Goal: Information Seeking & Learning: Learn about a topic

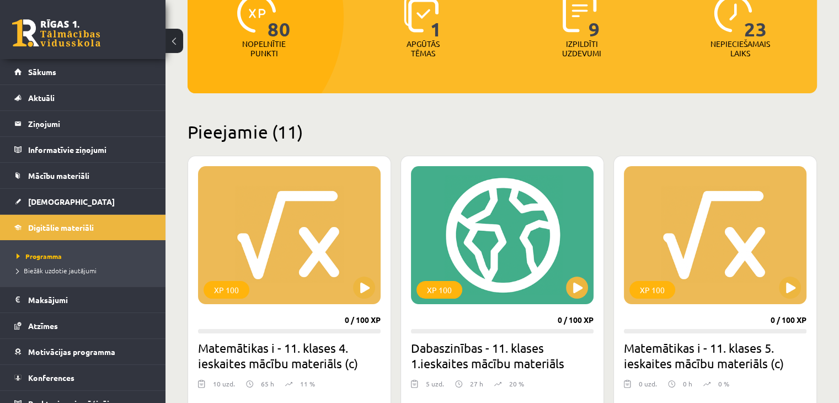
scroll to position [221, 0]
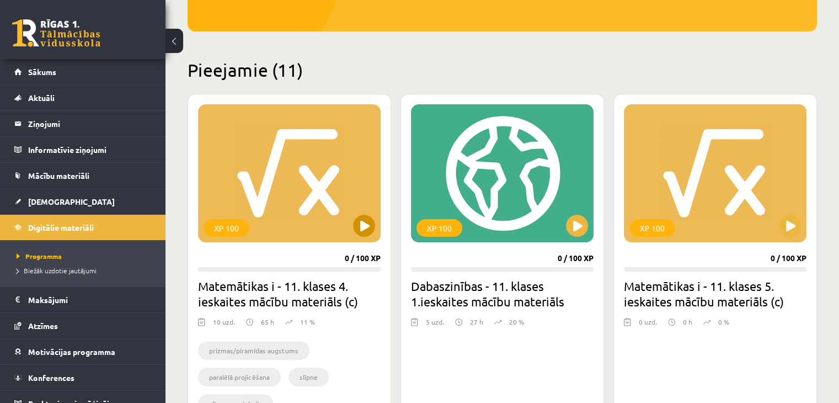
click at [338, 214] on div "XP 100" at bounding box center [289, 173] width 183 height 138
click at [298, 234] on div "XP 100" at bounding box center [289, 173] width 183 height 138
click at [318, 149] on div "XP 100" at bounding box center [289, 173] width 183 height 138
click at [295, 229] on div "XP 100" at bounding box center [289, 173] width 183 height 138
click at [296, 263] on div "XP 100 0 / 100 XP Matemātikas i - 11. klases 4. ieskaites mācību materiāls (c) …" at bounding box center [290, 264] width 204 height 340
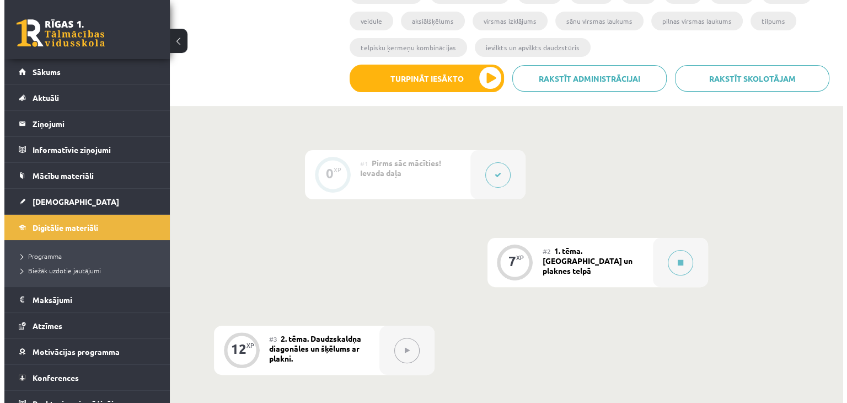
scroll to position [331, 0]
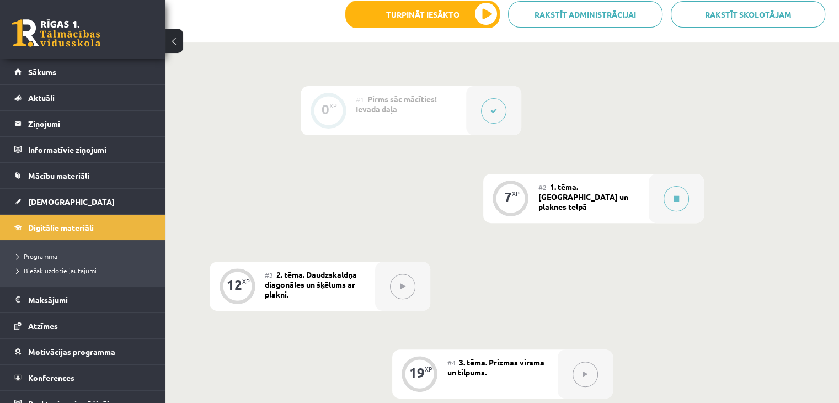
click at [627, 212] on div "#2 1. tēma. Taisnes un plaknes telpā" at bounding box center [593, 198] width 110 height 49
click at [673, 202] on button at bounding box center [676, 198] width 25 height 25
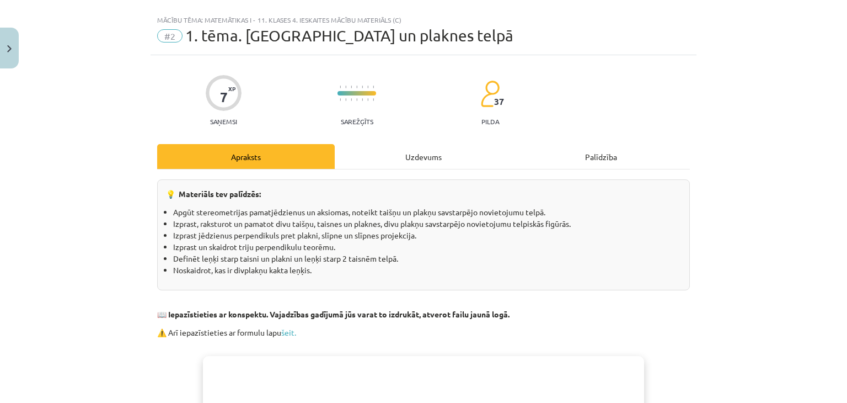
scroll to position [0, 0]
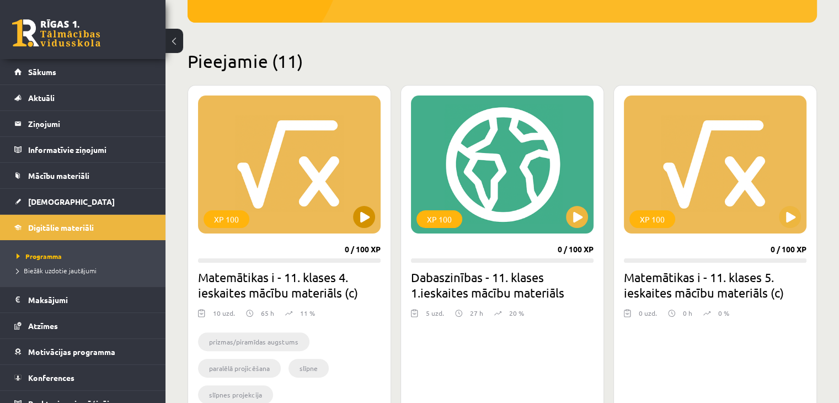
scroll to position [221, 0]
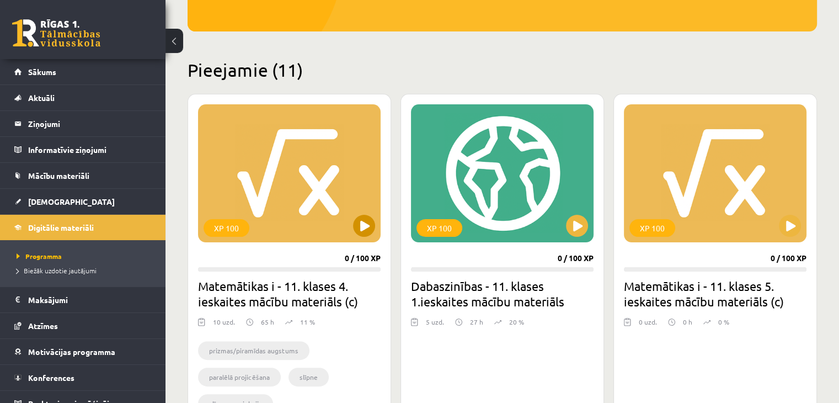
click at [349, 239] on div "XP 100" at bounding box center [289, 173] width 183 height 138
click at [331, 196] on div "XP 100" at bounding box center [289, 173] width 183 height 138
drag, startPoint x: 296, startPoint y: 292, endPoint x: 265, endPoint y: 195, distance: 101.9
click at [300, 286] on h2 "Matemātikas i - 11. klases 4. ieskaites mācību materiāls (c)" at bounding box center [289, 293] width 183 height 31
click at [277, 170] on div "XP 100" at bounding box center [289, 173] width 183 height 138
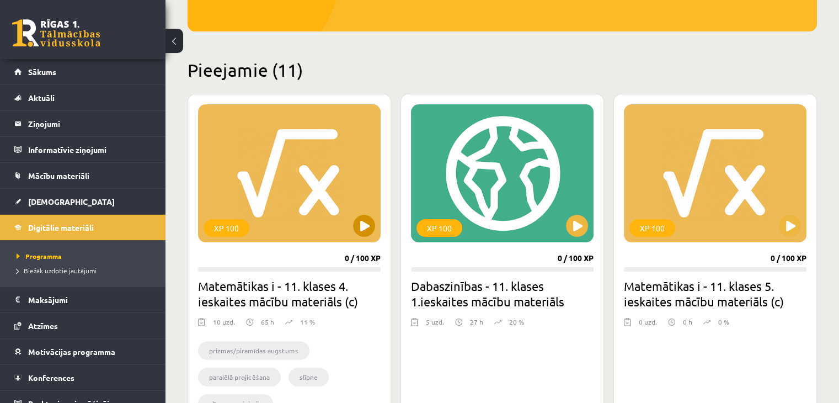
click at [310, 191] on div "XP 100" at bounding box center [289, 173] width 183 height 138
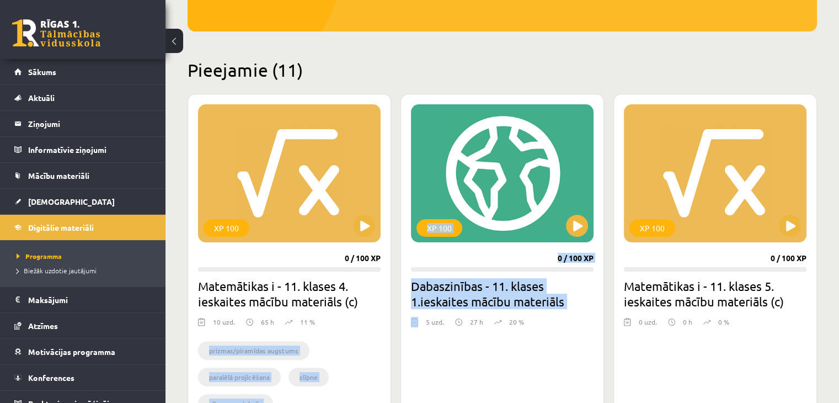
drag, startPoint x: 398, startPoint y: 325, endPoint x: 399, endPoint y: 308, distance: 17.7
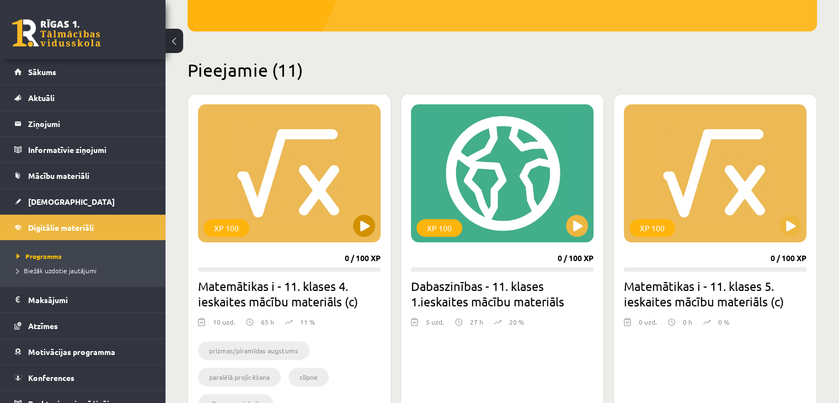
click at [316, 213] on div "XP 100" at bounding box center [289, 173] width 183 height 138
drag, startPoint x: 291, startPoint y: 187, endPoint x: 295, endPoint y: 179, distance: 8.4
click at [293, 185] on div "XP 100" at bounding box center [289, 173] width 183 height 138
click at [296, 178] on div "XP 100" at bounding box center [289, 173] width 183 height 138
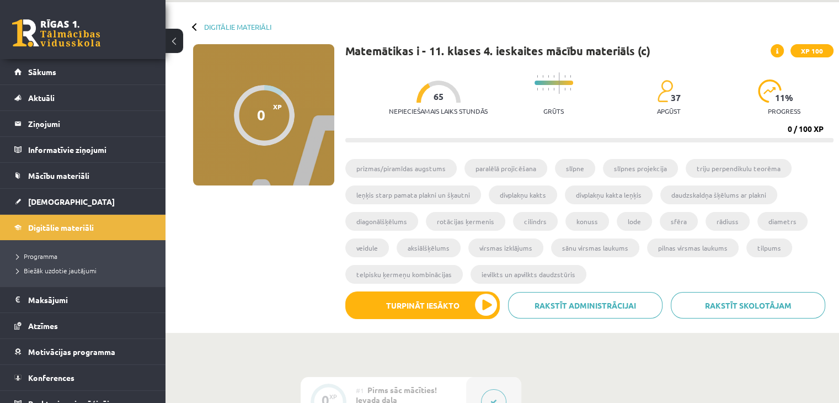
scroll to position [55, 0]
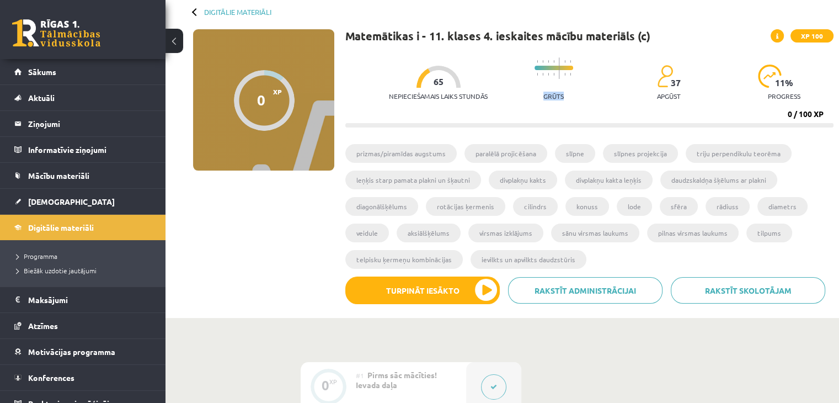
drag, startPoint x: 571, startPoint y: 89, endPoint x: 509, endPoint y: 93, distance: 62.5
click at [509, 93] on div "Nepieciešamais laiks stundās 65 Grūts 37 apgūst 11 % progress" at bounding box center [611, 79] width 445 height 55
click at [609, 89] on div "Nepieciešamais laiks stundās 65 Grūts 37 apgūst 11 % progress" at bounding box center [611, 79] width 445 height 55
drag, startPoint x: 370, startPoint y: 93, endPoint x: 489, endPoint y: 99, distance: 119.3
click at [489, 99] on div "Nepieciešamais laiks stundās 65 Grūts 37 apgūst 11 % progress 0 / 100 XP" at bounding box center [589, 90] width 488 height 76
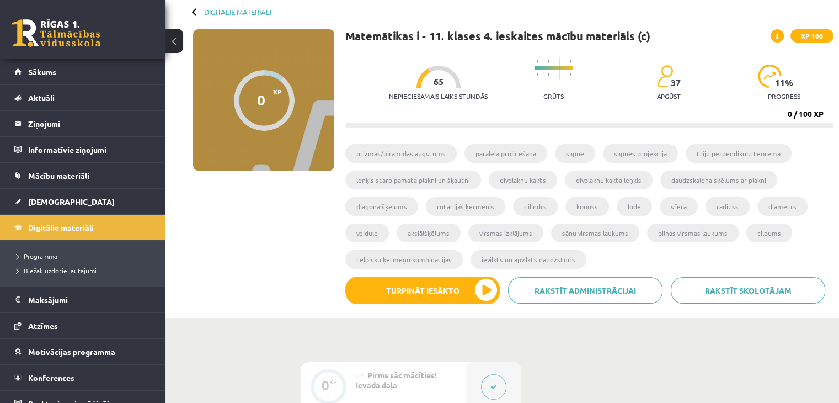
click at [434, 83] on span "65" at bounding box center [439, 82] width 10 height 10
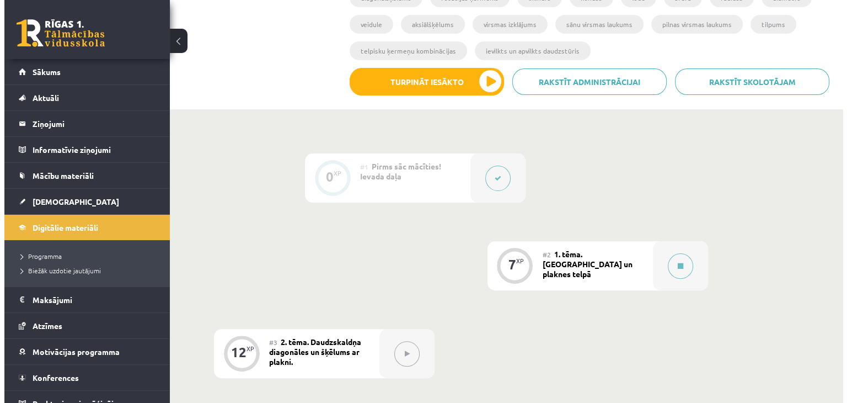
scroll to position [276, 0]
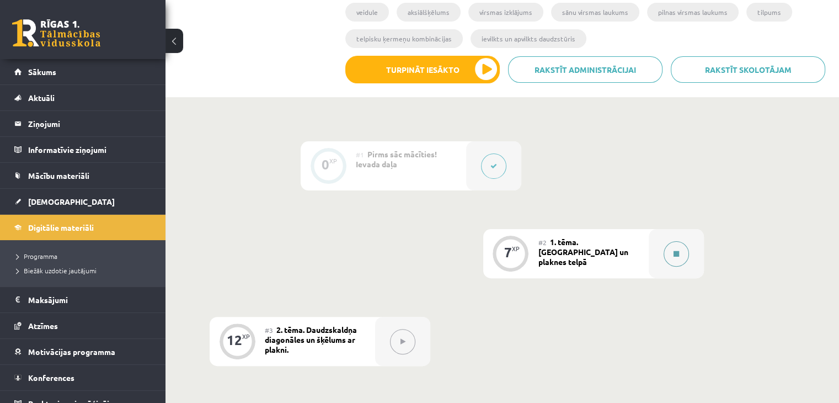
click at [650, 252] on div at bounding box center [676, 253] width 55 height 49
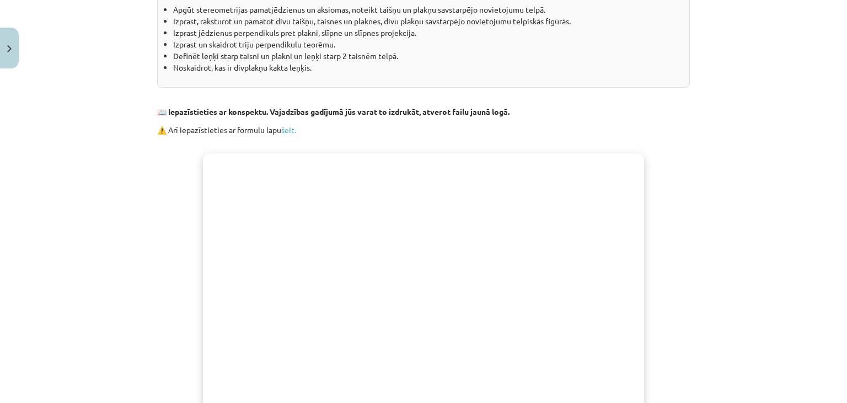
scroll to position [441, 0]
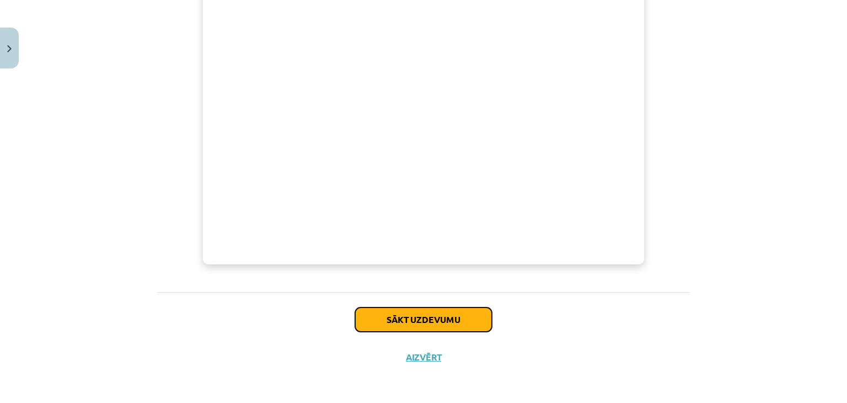
click at [447, 327] on button "Sākt uzdevumu" at bounding box center [423, 319] width 137 height 24
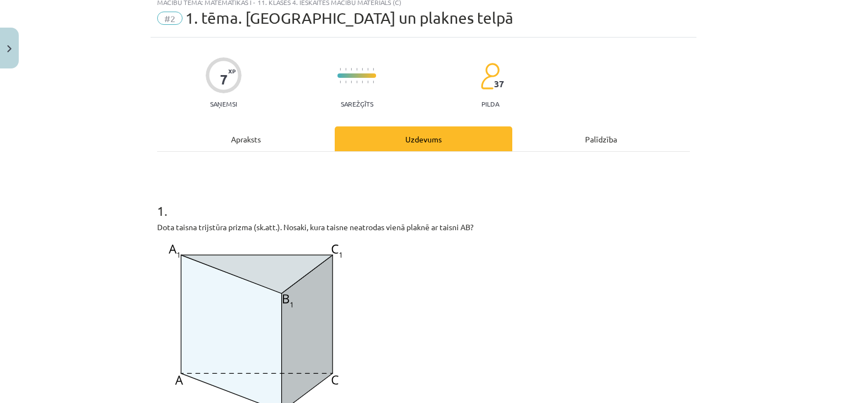
scroll to position [28, 0]
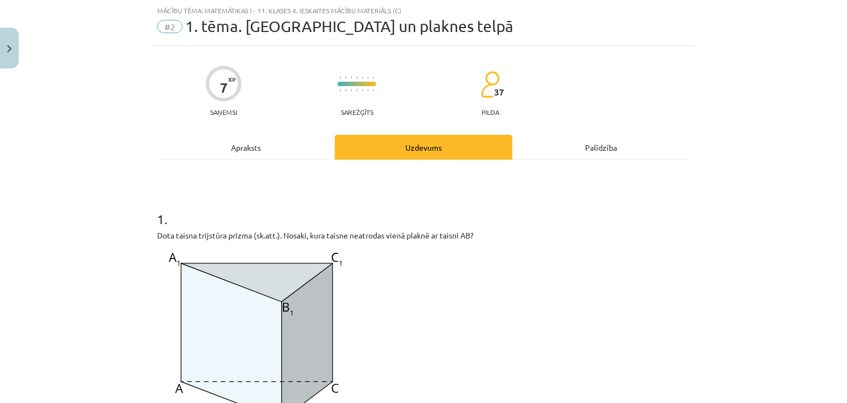
click at [770, 336] on div "Mācību tēma: Matemātikas i - 11. klases 4. ieskaites mācību materiāls (c) #2 1.…" at bounding box center [423, 201] width 847 height 403
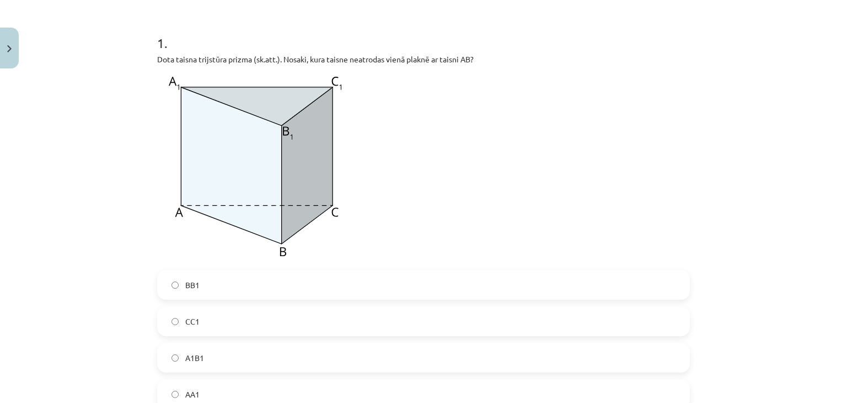
scroll to position [248, 0]
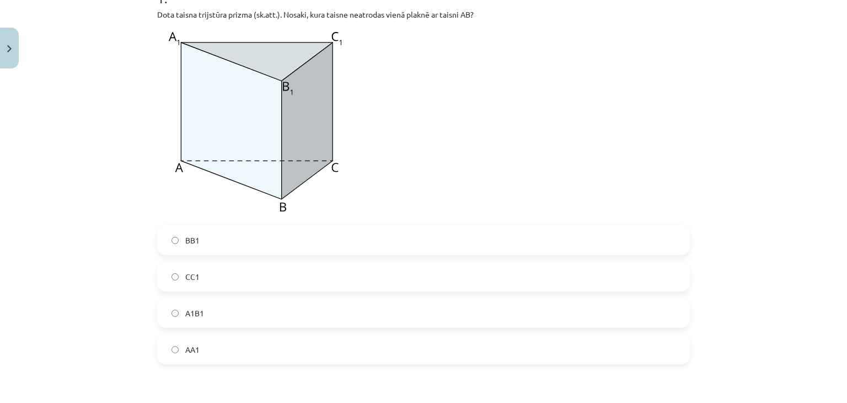
click at [216, 265] on label "CC1" at bounding box center [423, 277] width 531 height 28
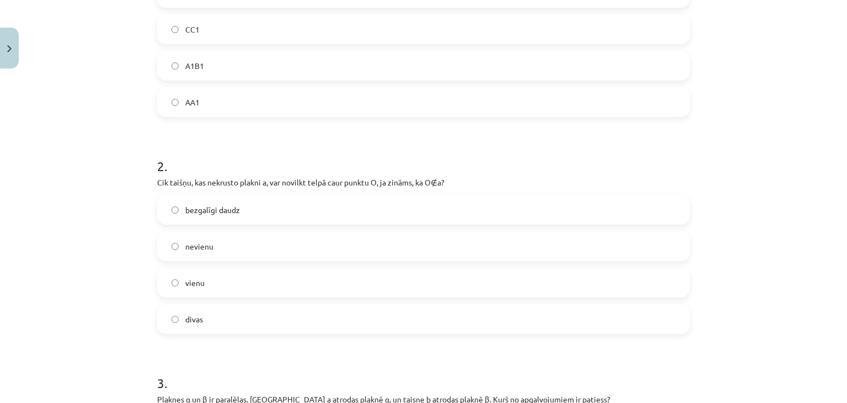
scroll to position [524, 0]
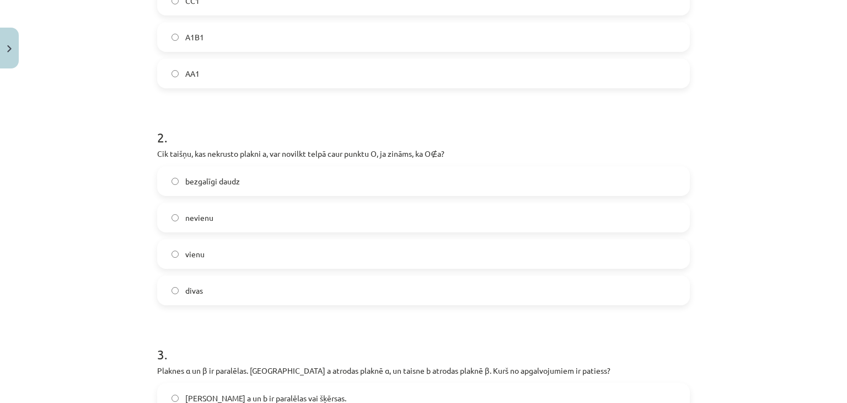
click at [407, 164] on div "2 . Cik taišņu, kas nekrusto plakni a, var novilkt telpā caur punktu O, ja zinā…" at bounding box center [423, 207] width 533 height 195
click at [393, 174] on label "bezgalīgi daudz" at bounding box center [423, 181] width 531 height 28
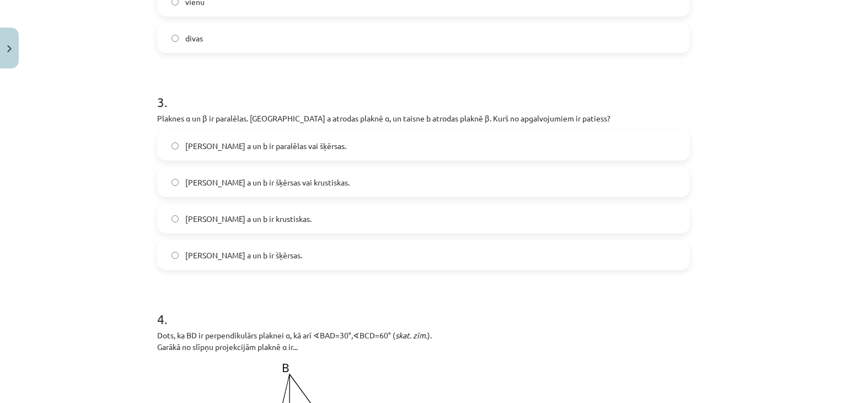
scroll to position [800, 0]
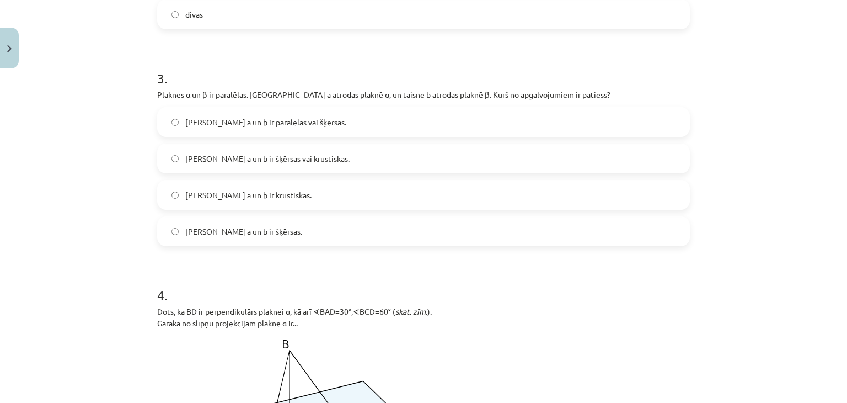
click at [362, 133] on label "Taisnes a un b ir paralēlas vai šķērsas." at bounding box center [423, 122] width 531 height 28
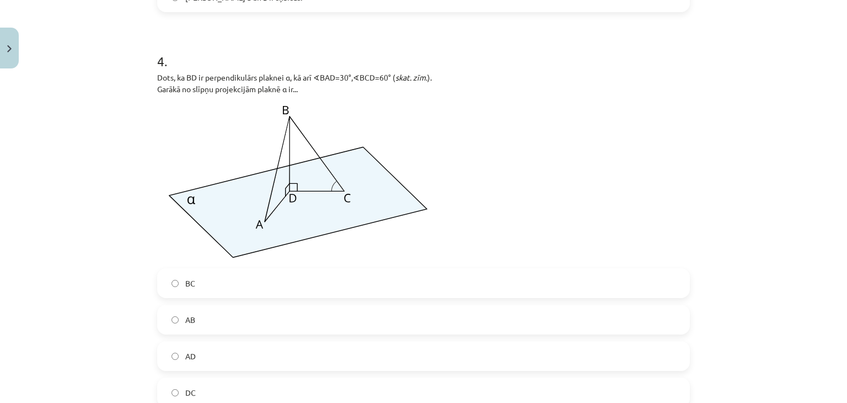
scroll to position [1060, 0]
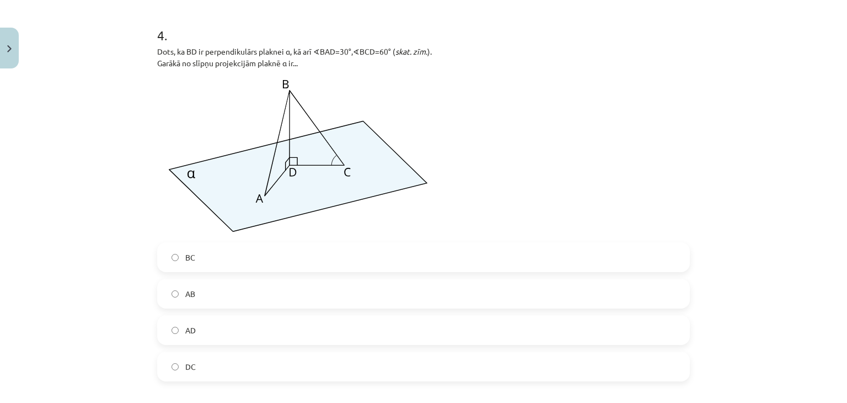
click at [205, 305] on label "AB" at bounding box center [423, 294] width 531 height 28
click at [415, 264] on label "BC" at bounding box center [423, 257] width 531 height 28
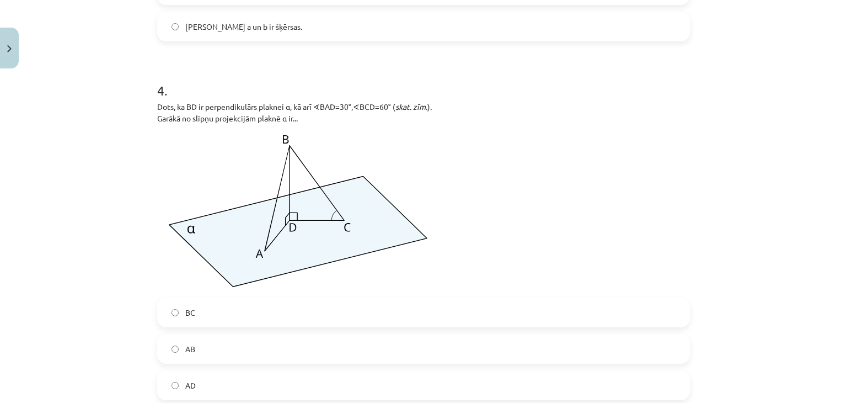
scroll to position [1115, 0]
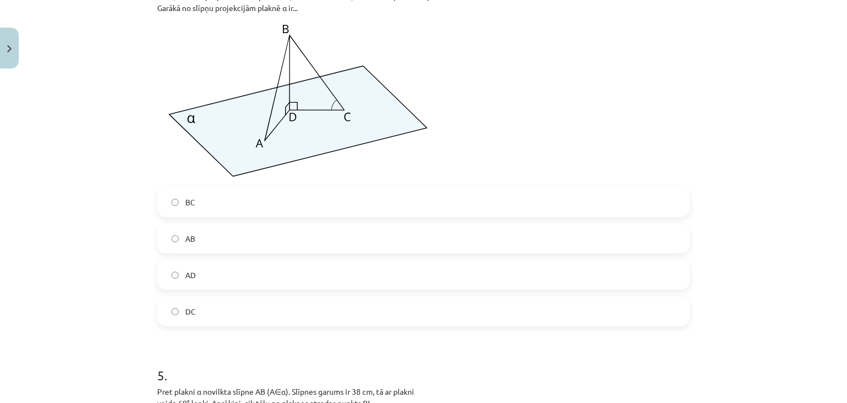
click at [287, 250] on label "AB" at bounding box center [423, 238] width 531 height 28
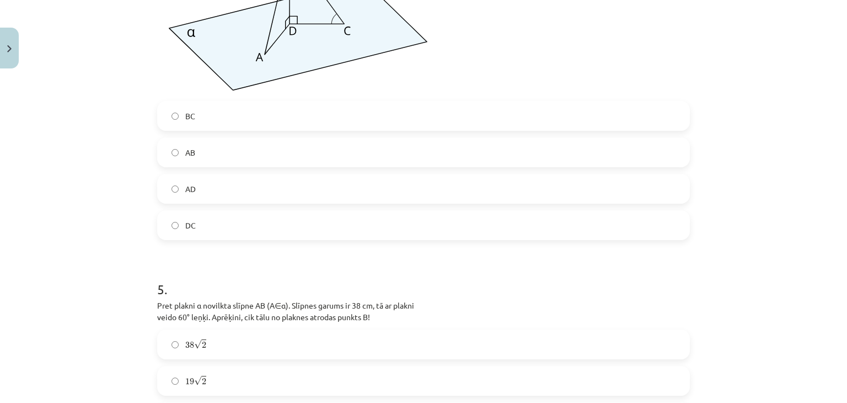
scroll to position [1090, 0]
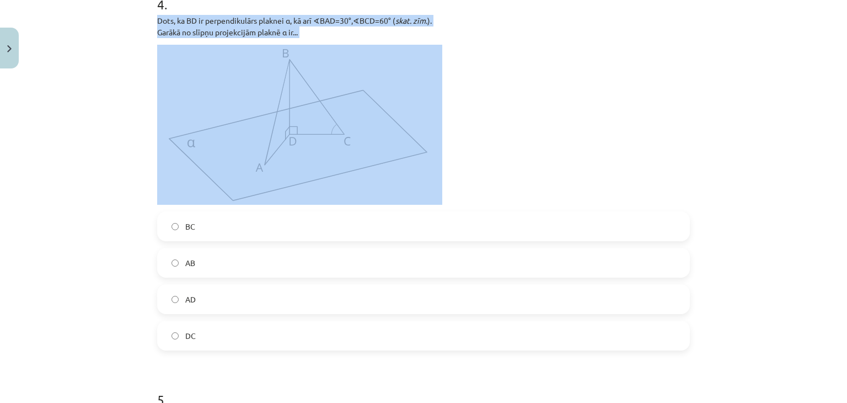
drag, startPoint x: 131, startPoint y: 16, endPoint x: 381, endPoint y: 136, distance: 277.1
click at [381, 136] on div "Mācību tēma: Matemātikas i - 11. klases 4. ieskaites mācību materiāls (c) #2 1.…" at bounding box center [423, 201] width 847 height 403
copy div "Dots, ka BD ir perpendikulārs plaknei α, kā arī ∢BAD=30°,∢BCD=60° ( skat. zīm. …"
click at [547, 124] on p at bounding box center [423, 125] width 533 height 160
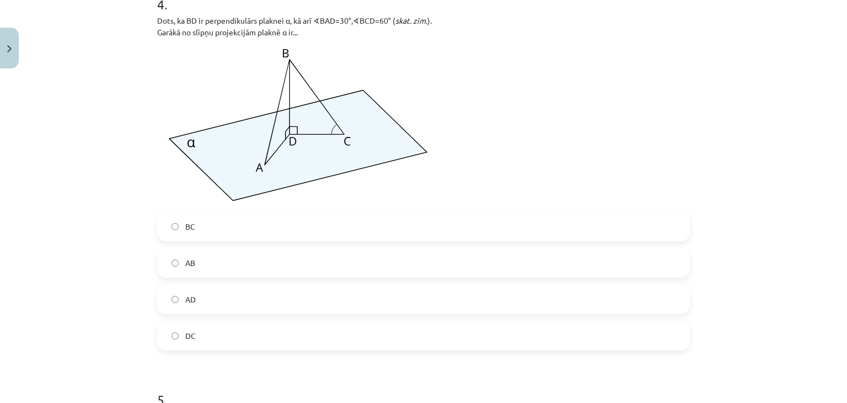
click at [229, 294] on label "AD" at bounding box center [423, 299] width 531 height 28
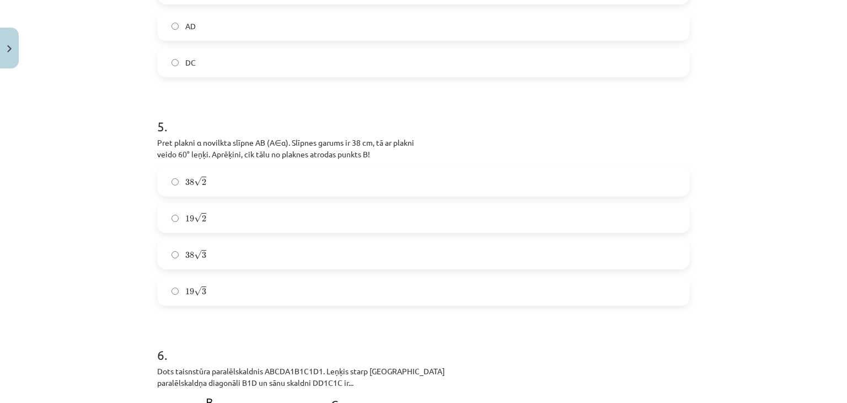
scroll to position [1366, 0]
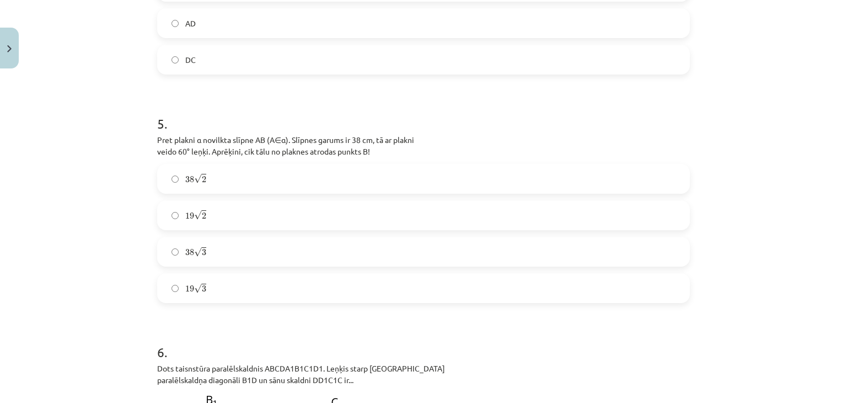
click at [287, 296] on label "19 √ 3 19 3" at bounding box center [423, 288] width 531 height 28
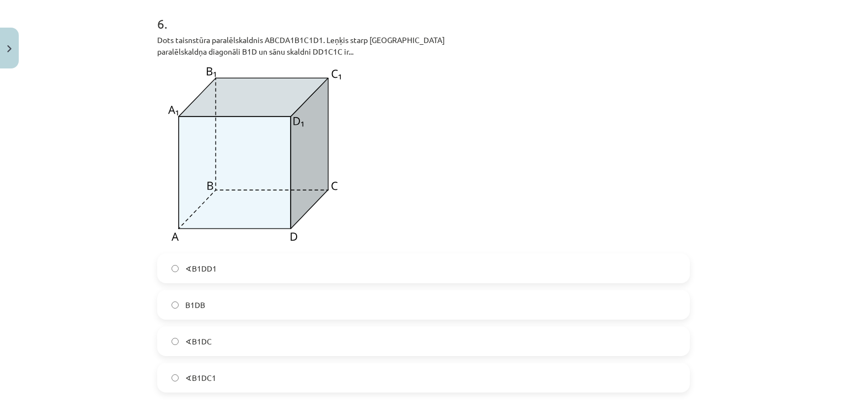
scroll to position [1694, 0]
click at [230, 272] on label "∢B1DD1" at bounding box center [423, 268] width 531 height 28
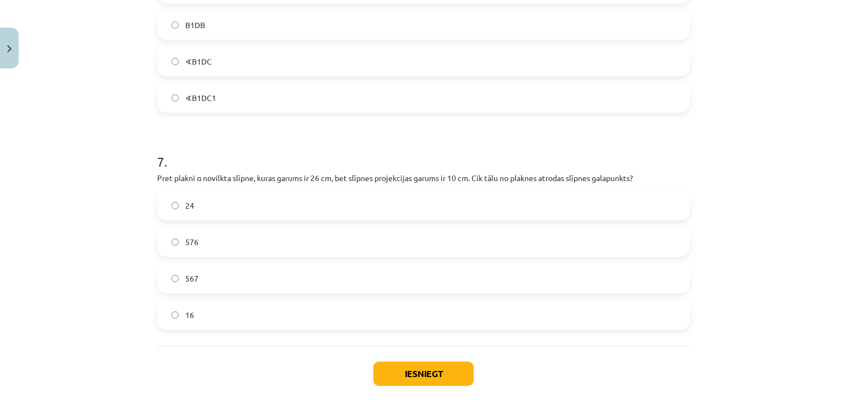
scroll to position [2028, 0]
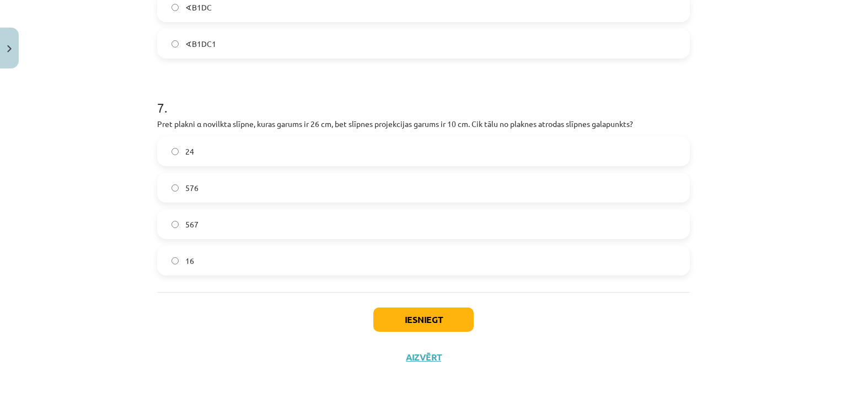
click at [268, 148] on label "24" at bounding box center [423, 151] width 531 height 28
click at [416, 319] on button "Iesniegt" at bounding box center [423, 319] width 100 height 24
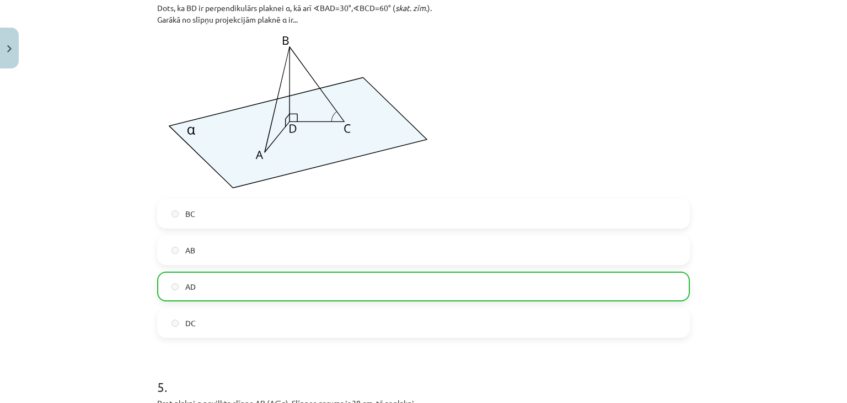
scroll to position [1324, 0]
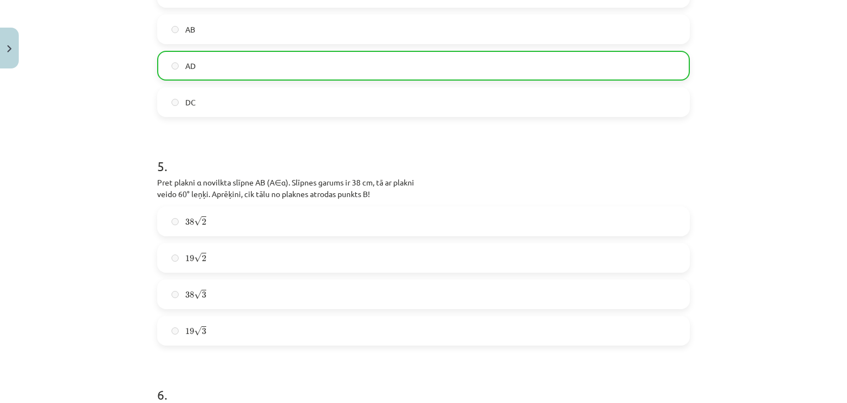
click at [255, 336] on label "19 √ 3 19 3" at bounding box center [423, 331] width 531 height 28
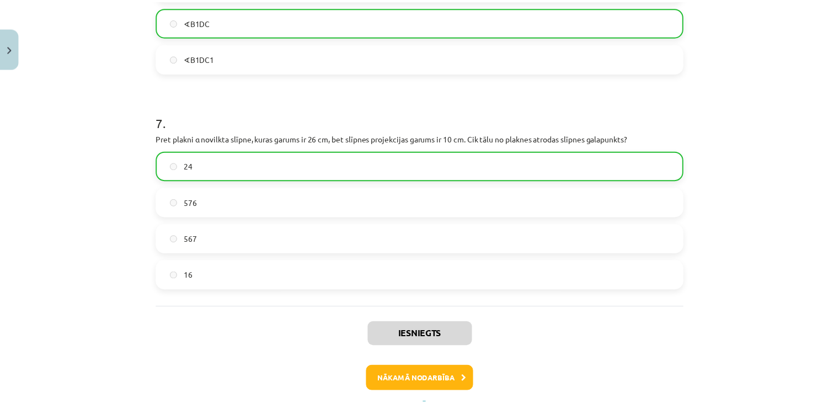
scroll to position [2063, 0]
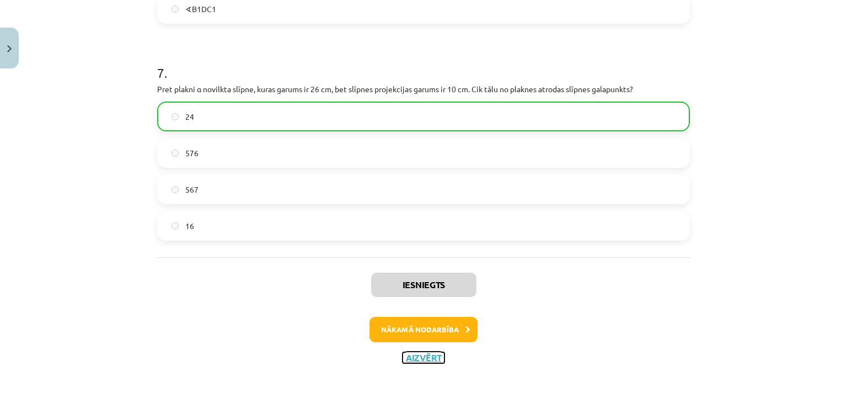
click at [426, 355] on button "Aizvērt" at bounding box center [424, 357] width 42 height 11
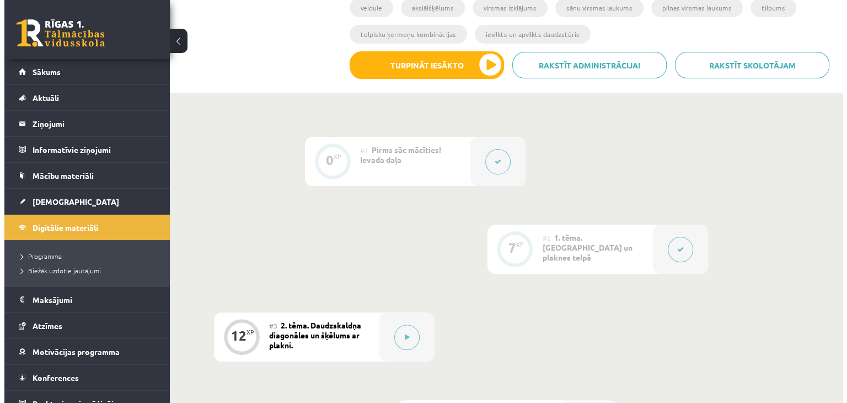
scroll to position [386, 0]
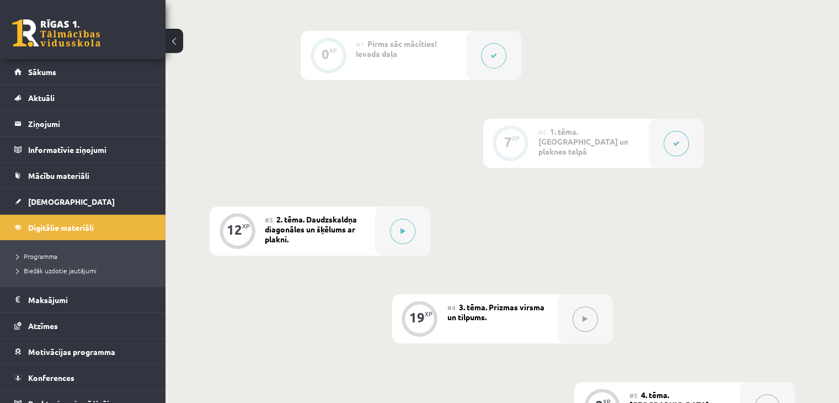
click at [578, 157] on div "#2 1. tēma. Taisnes un plaknes telpā" at bounding box center [593, 143] width 110 height 49
click at [675, 138] on button at bounding box center [676, 143] width 25 height 25
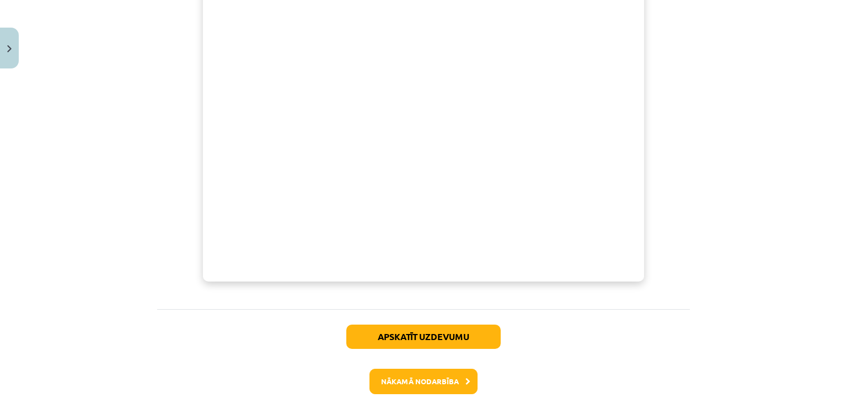
scroll to position [475, 0]
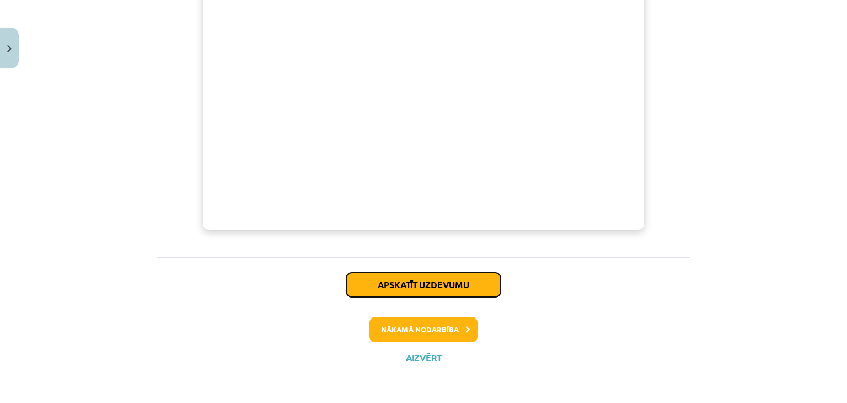
click at [443, 281] on button "Apskatīt uzdevumu" at bounding box center [423, 284] width 154 height 24
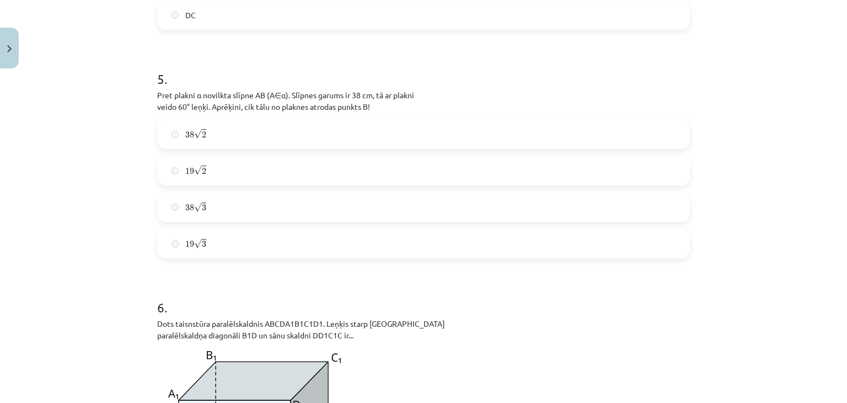
scroll to position [1462, 0]
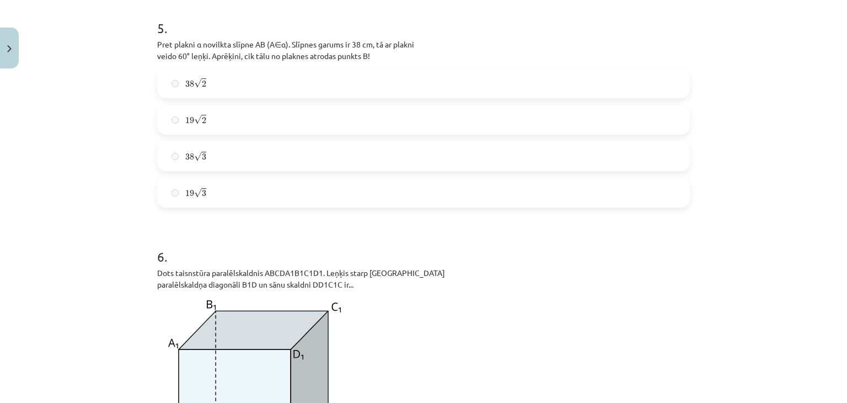
click at [238, 200] on label "19 √ 3 19 3" at bounding box center [423, 193] width 531 height 28
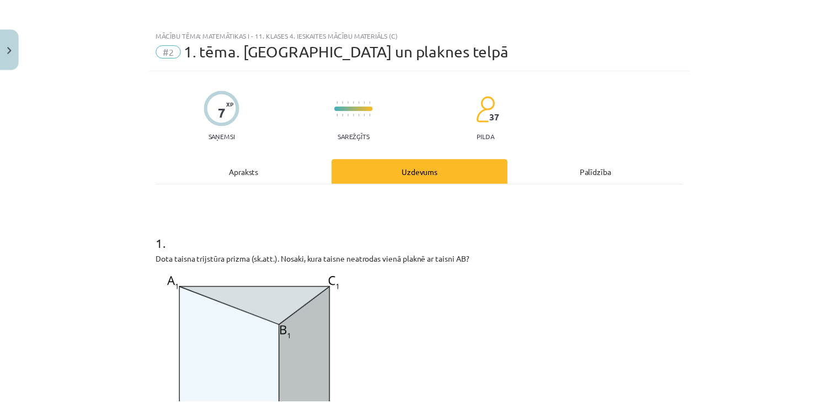
scroll to position [0, 0]
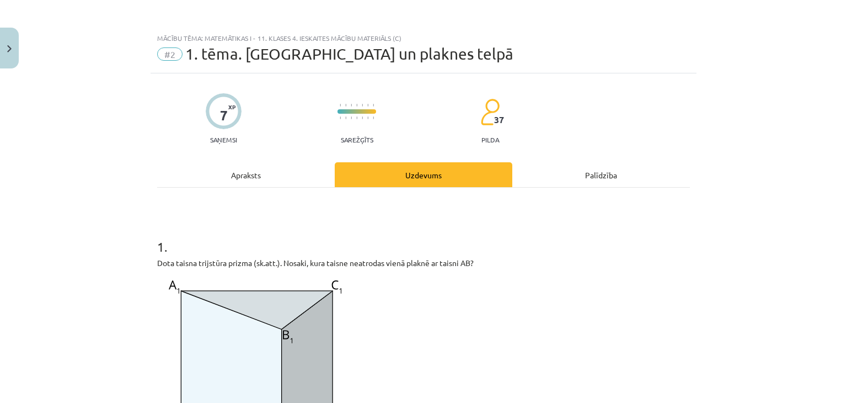
click at [590, 185] on div "Palīdzība" at bounding box center [601, 174] width 178 height 25
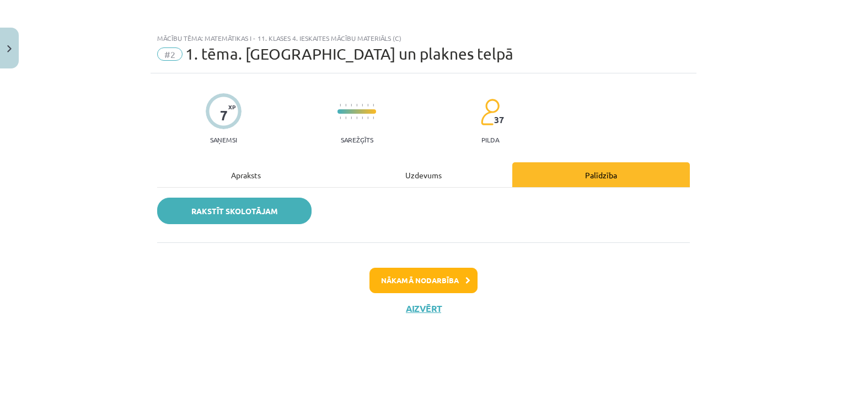
click at [223, 214] on link "Rakstīt skolotājam" at bounding box center [234, 210] width 154 height 26
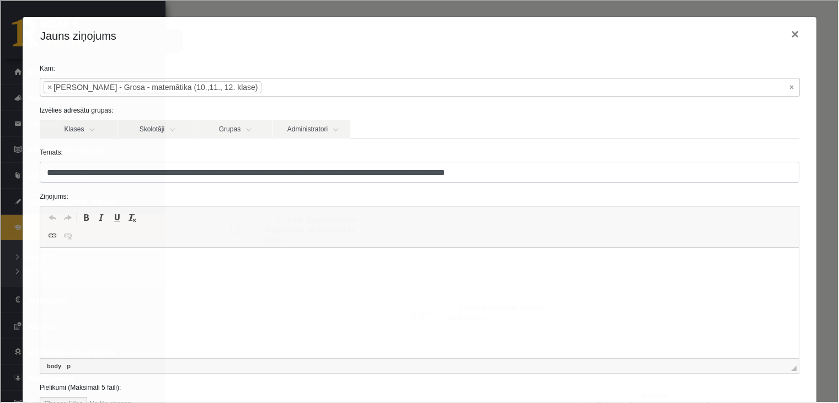
click at [236, 272] on html at bounding box center [419, 265] width 758 height 34
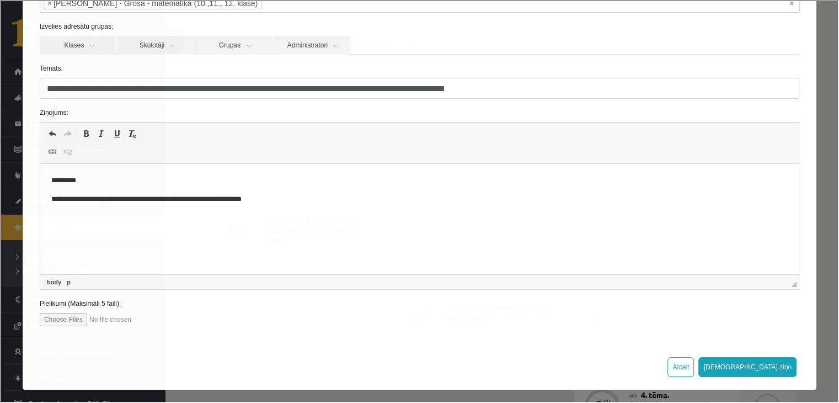
click at [272, 199] on p "**********" at bounding box center [415, 200] width 729 height 12
click at [335, 200] on p "**********" at bounding box center [415, 200] width 729 height 12
click at [451, 216] on html "**********" at bounding box center [419, 190] width 758 height 52
click at [423, 191] on body "**********" at bounding box center [419, 208] width 736 height 67
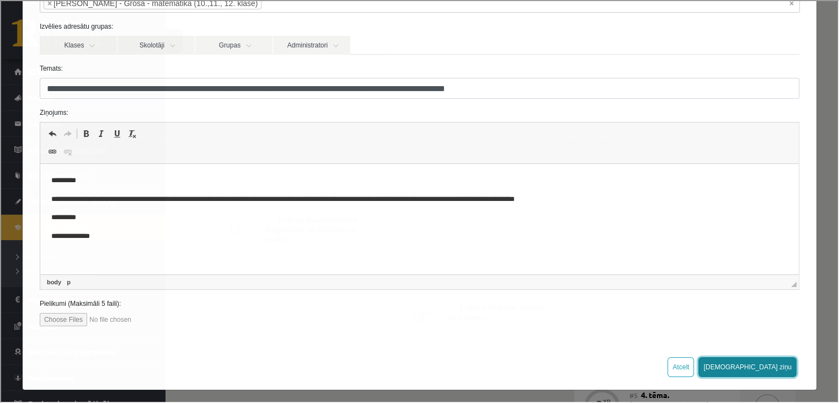
click at [770, 370] on button "Sūtīt ziņu" at bounding box center [746, 366] width 98 height 20
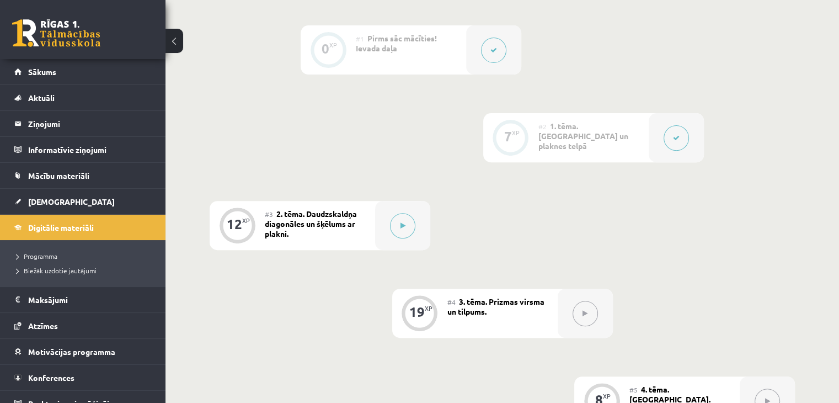
scroll to position [359, 0]
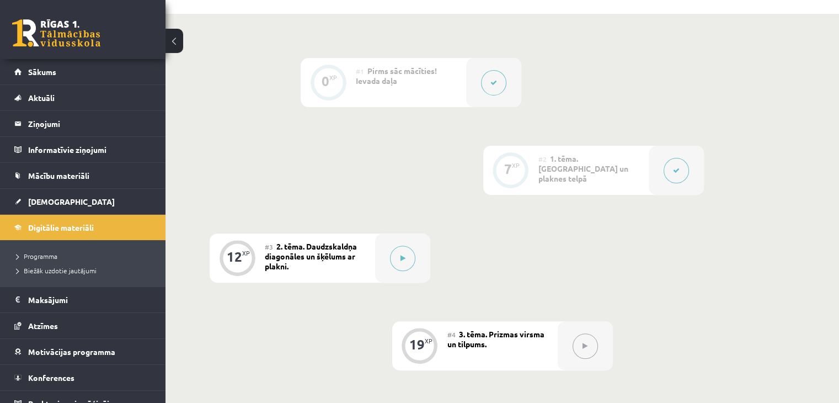
click at [627, 179] on div "#2 1. tēma. Taisnes un plaknes telpā" at bounding box center [593, 170] width 110 height 49
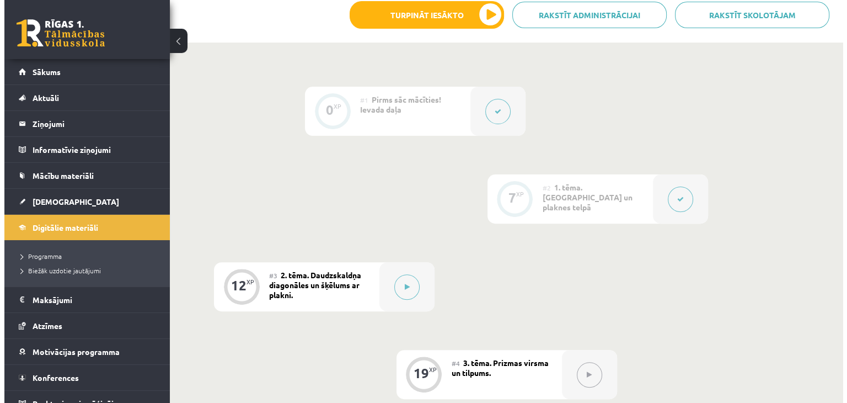
scroll to position [386, 0]
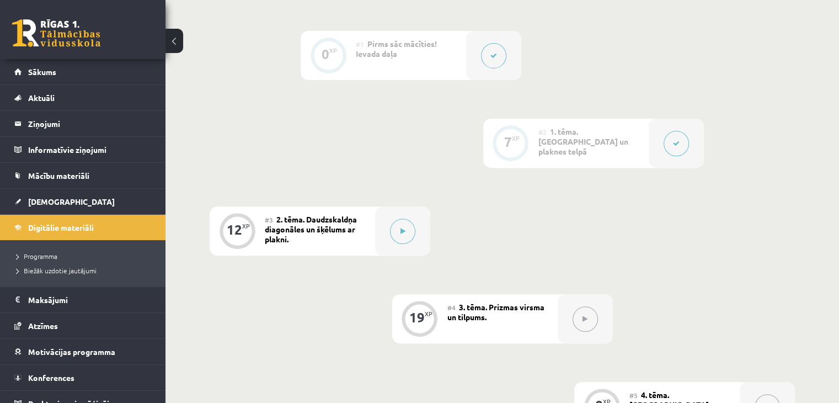
click at [683, 142] on button at bounding box center [676, 143] width 25 height 25
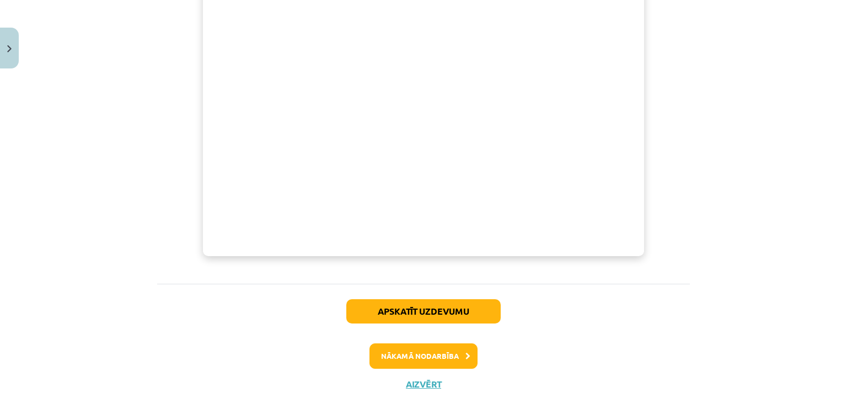
scroll to position [475, 0]
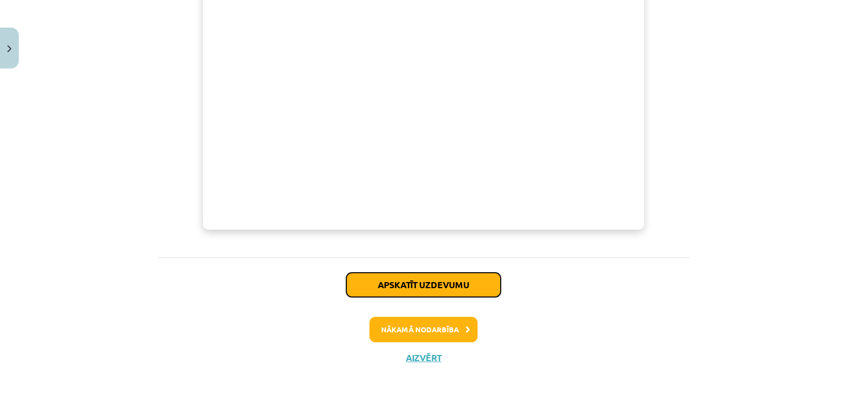
click at [454, 289] on button "Apskatīt uzdevumu" at bounding box center [423, 284] width 154 height 24
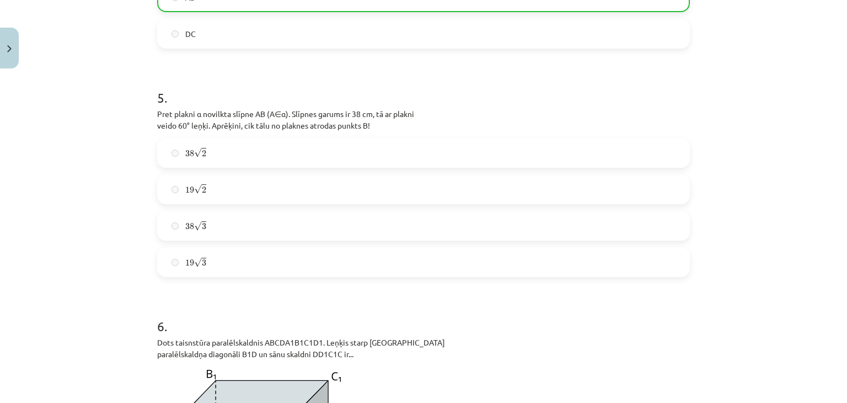
scroll to position [1407, 0]
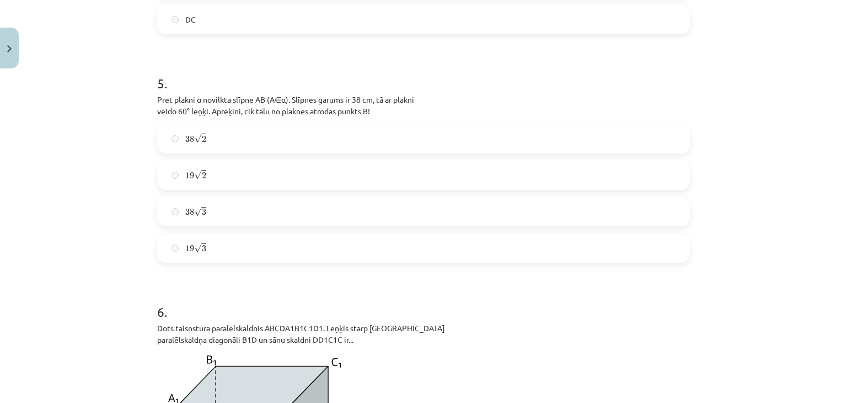
click at [424, 251] on label "19 √ 3 19 3" at bounding box center [423, 248] width 531 height 28
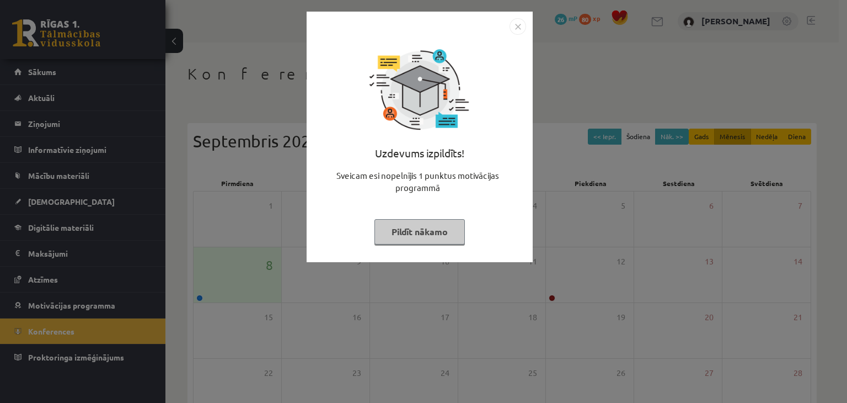
scroll to position [124, 0]
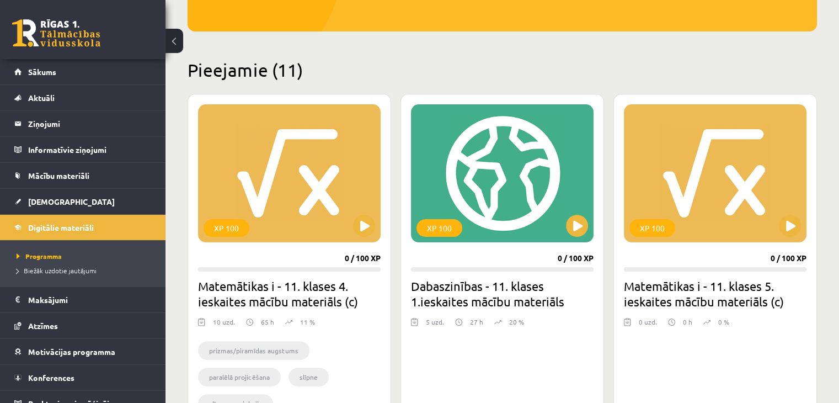
scroll to position [221, 0]
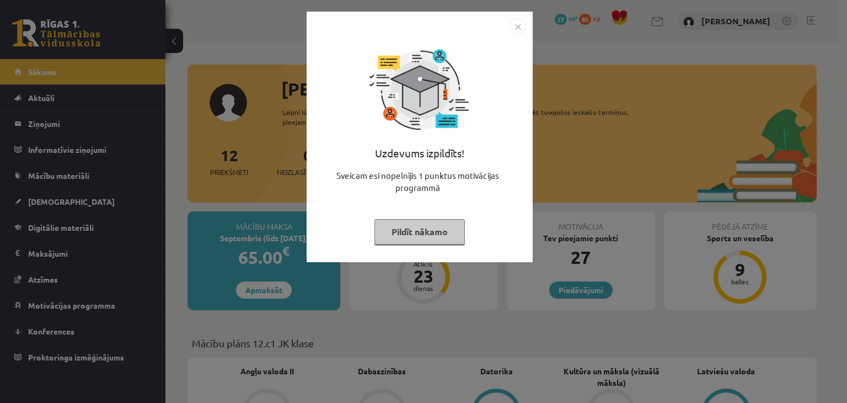
drag, startPoint x: 404, startPoint y: 233, endPoint x: 410, endPoint y: 228, distance: 8.3
click at [404, 233] on button "Pildīt nākamo" at bounding box center [420, 231] width 90 height 25
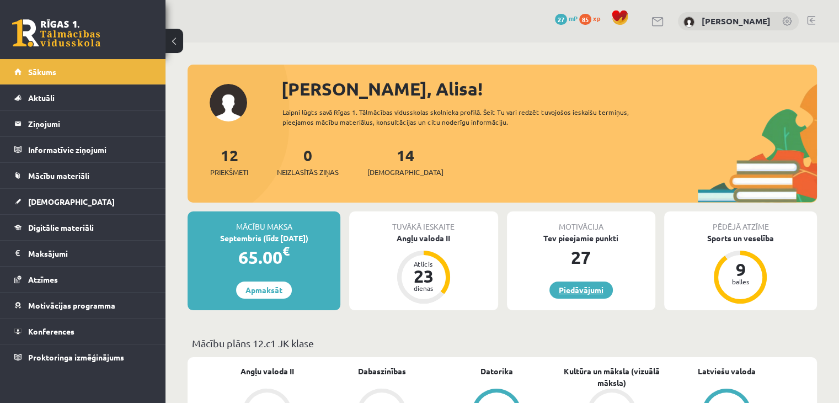
click at [596, 294] on link "Piedāvājumi" at bounding box center [580, 289] width 63 height 17
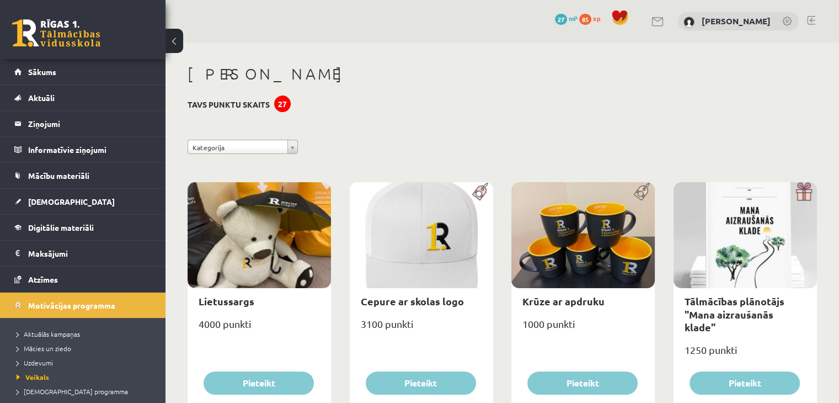
click at [591, 18] on span "85" at bounding box center [585, 19] width 12 height 11
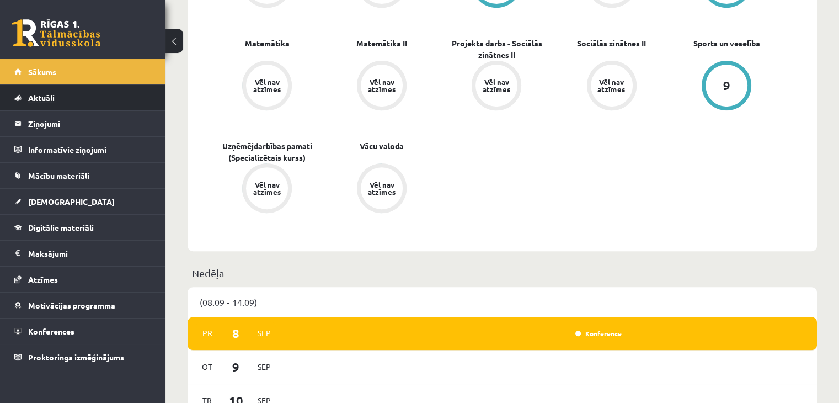
scroll to position [386, 0]
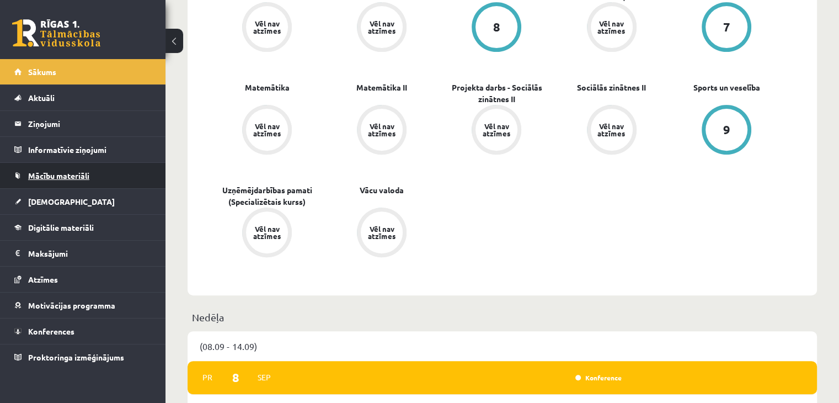
click at [50, 179] on link "Mācību materiāli" at bounding box center [82, 175] width 137 height 25
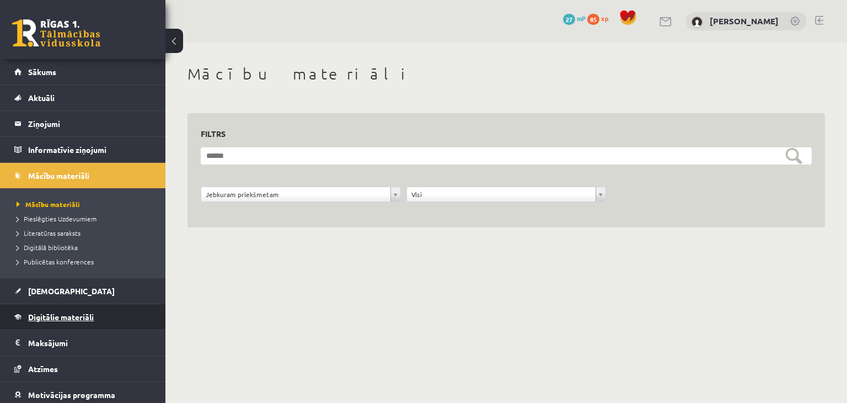
click at [52, 312] on span "Digitālie materiāli" at bounding box center [61, 317] width 66 height 10
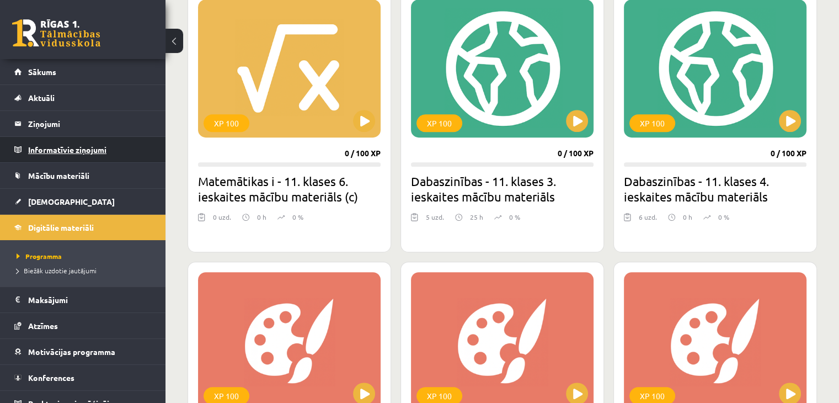
scroll to position [551, 0]
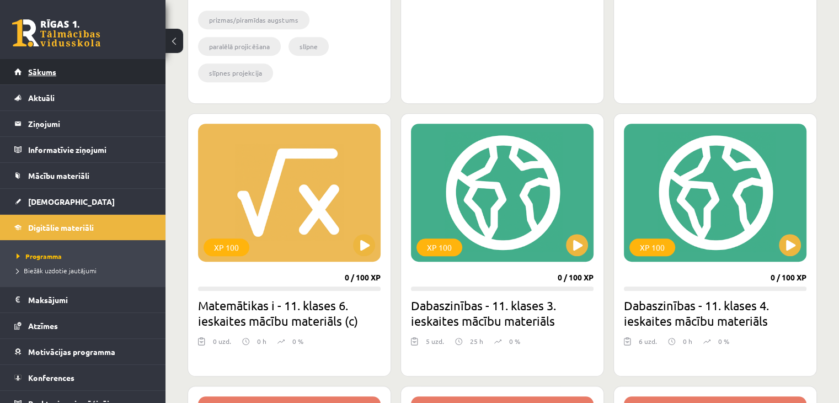
click at [56, 65] on link "Sākums" at bounding box center [82, 71] width 137 height 25
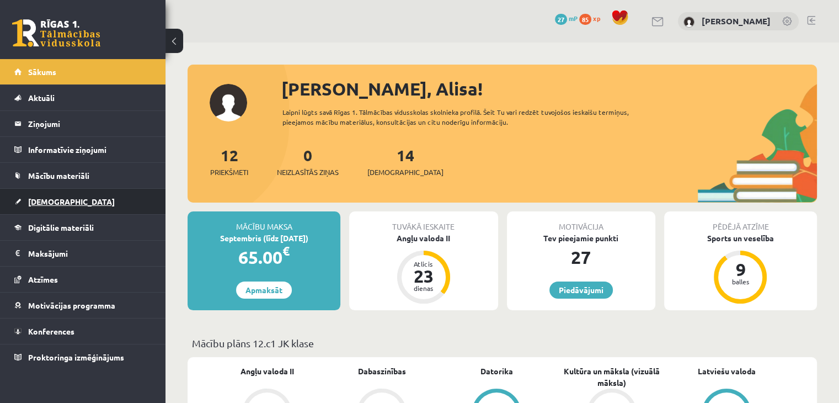
click at [65, 207] on link "[DEMOGRAPHIC_DATA]" at bounding box center [82, 201] width 137 height 25
